Goal: Transaction & Acquisition: Purchase product/service

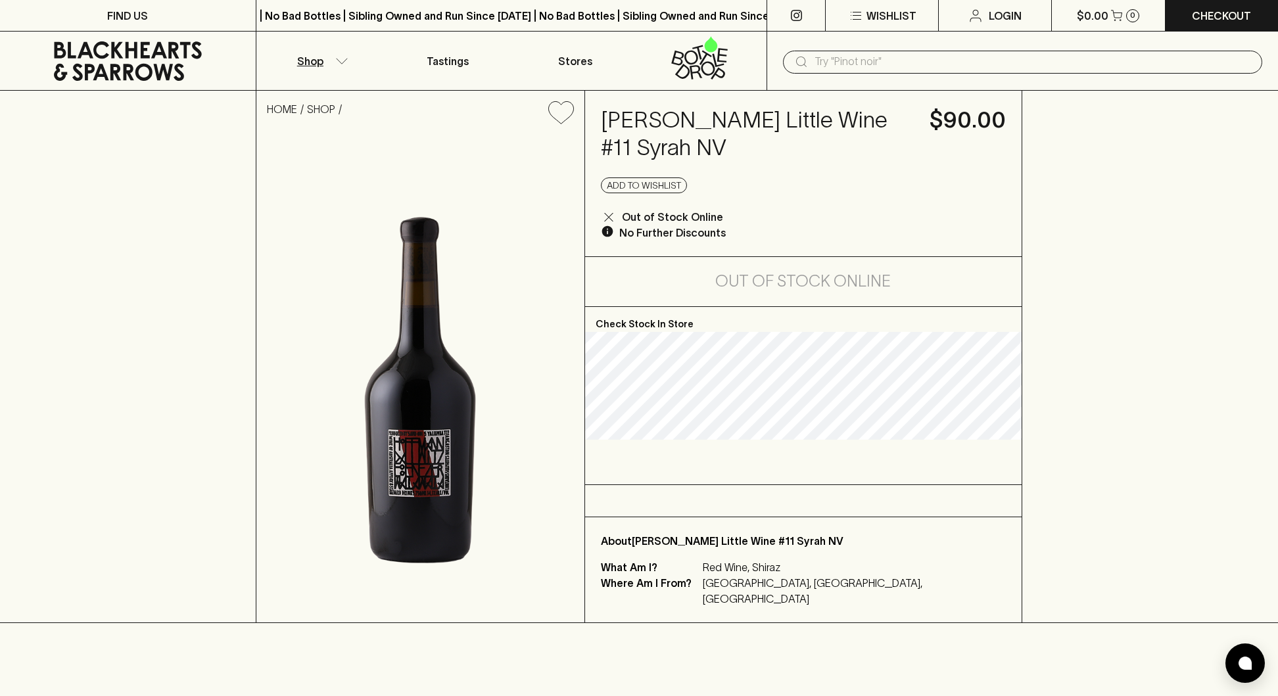
click at [350, 56] on button "Shop" at bounding box center [320, 61] width 128 height 58
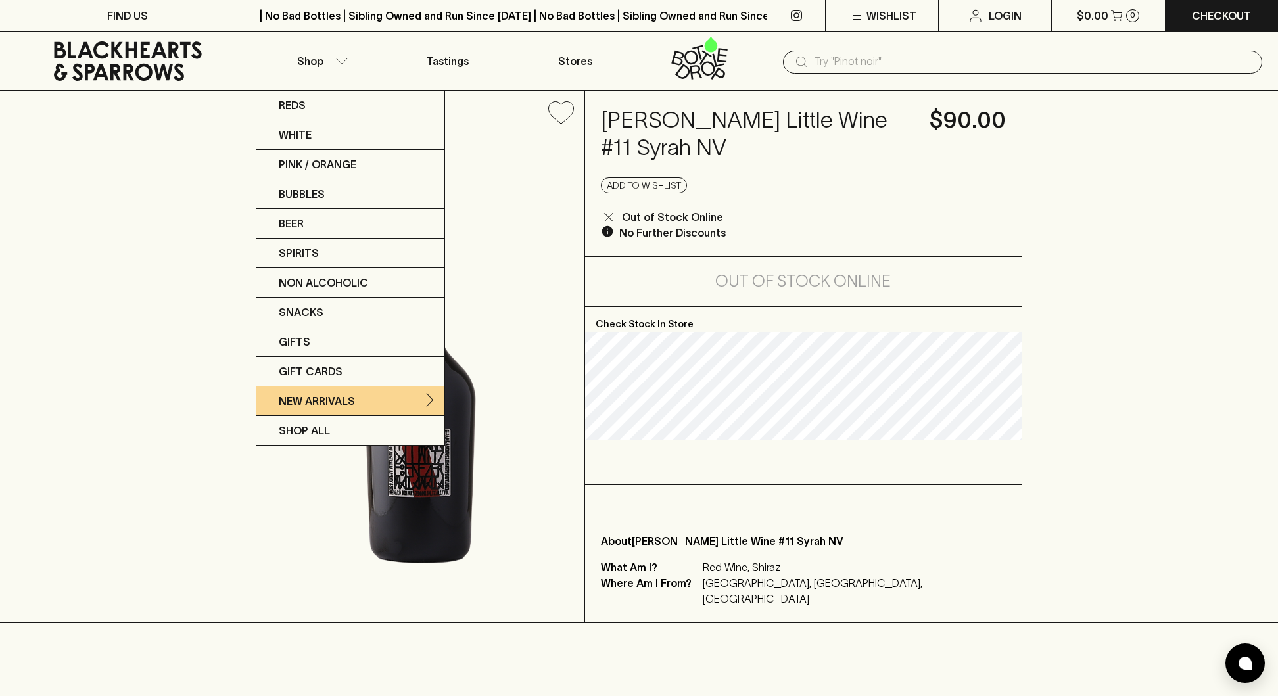
click at [333, 402] on p "New Arrivals" at bounding box center [317, 401] width 76 height 16
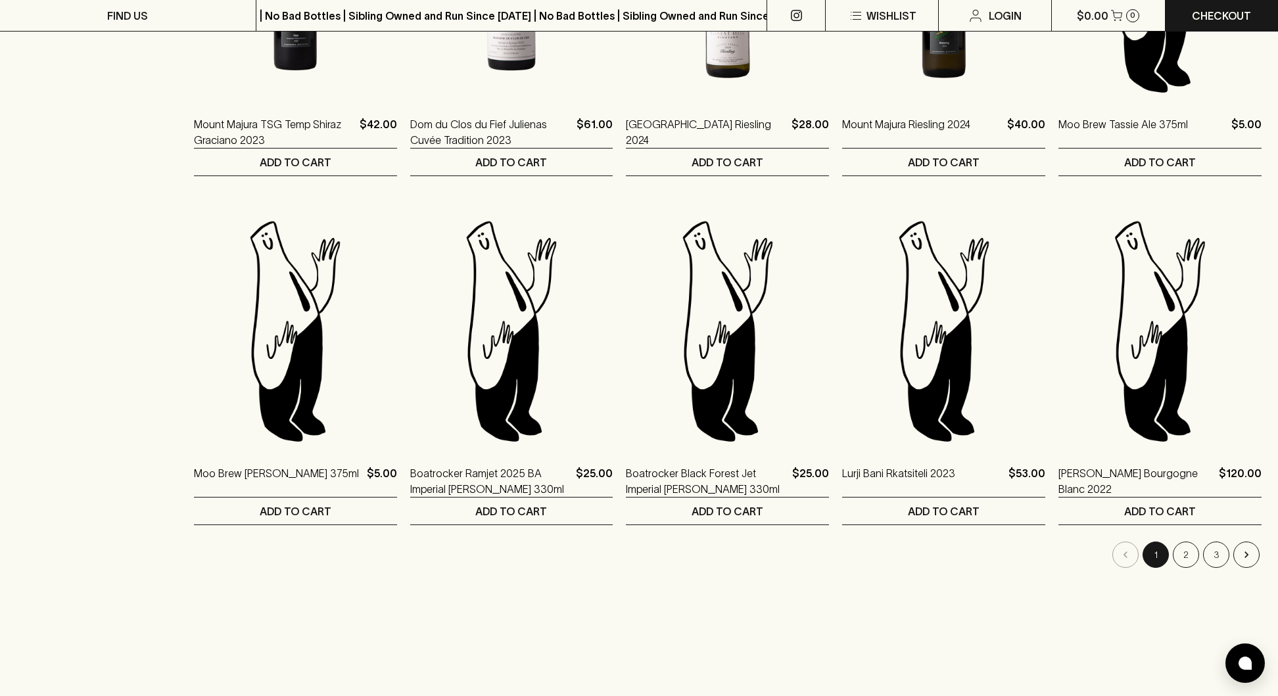
scroll to position [1118, 0]
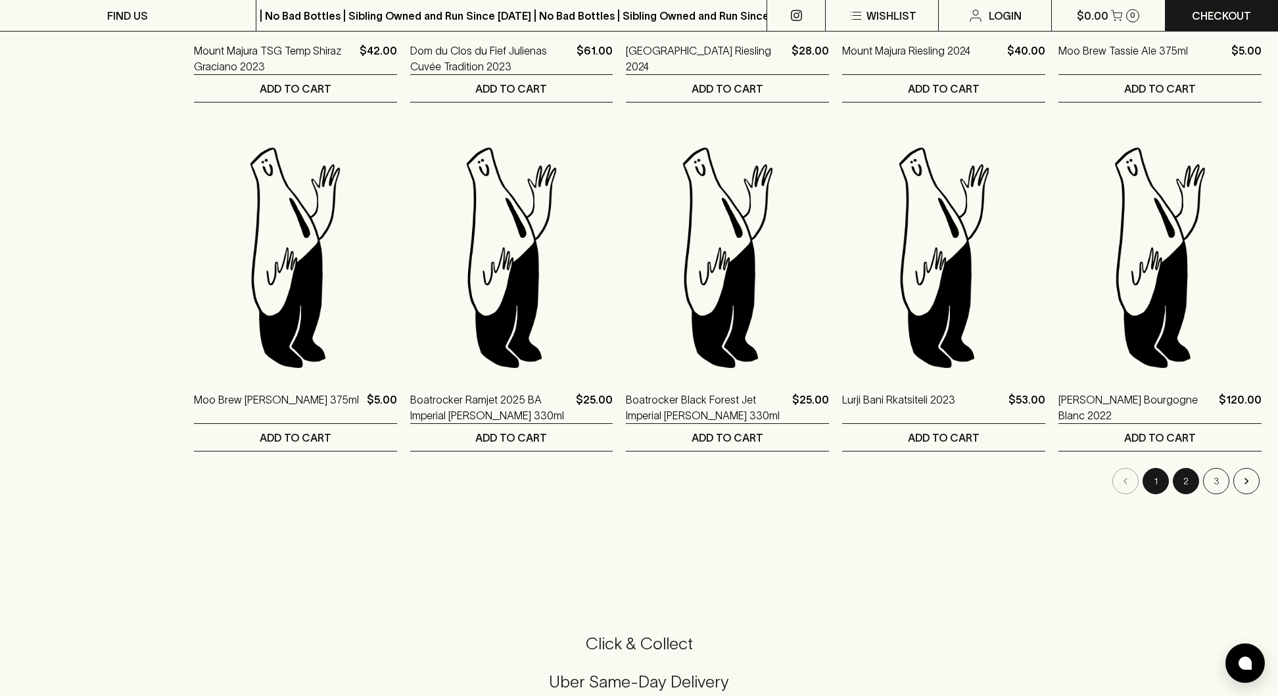
click at [1178, 476] on button "2" at bounding box center [1186, 481] width 26 height 26
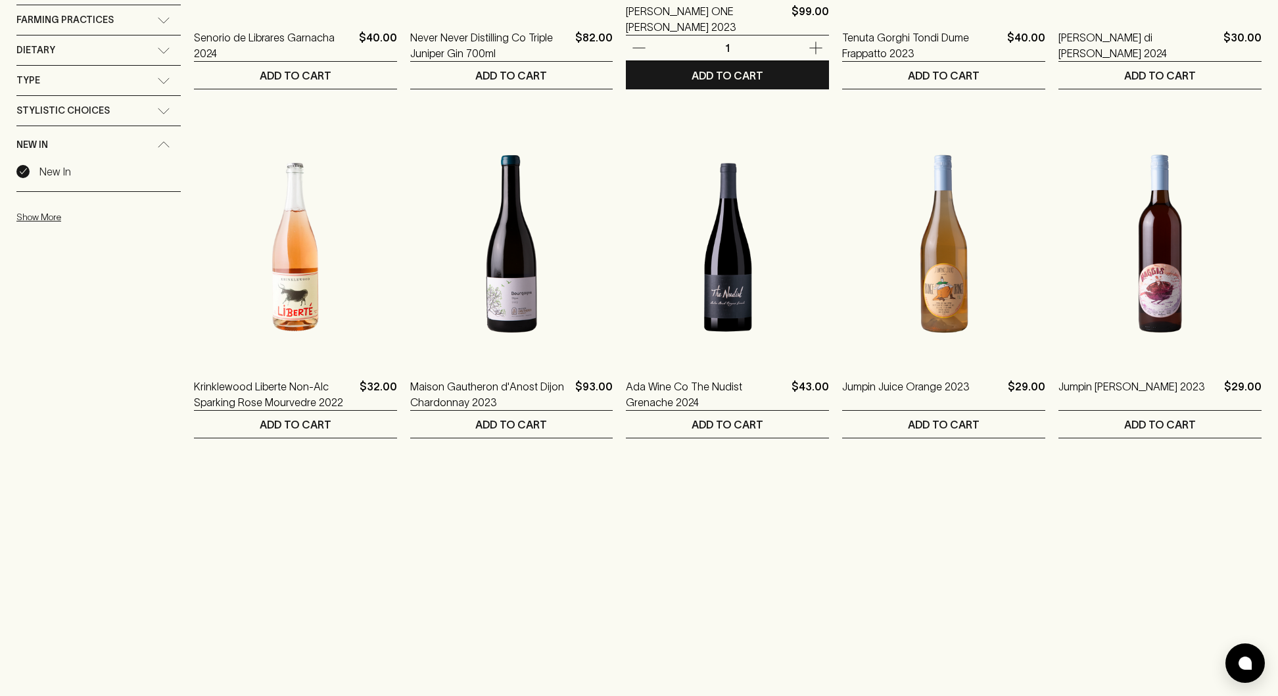
scroll to position [551, 0]
